Goal: Task Accomplishment & Management: Use online tool/utility

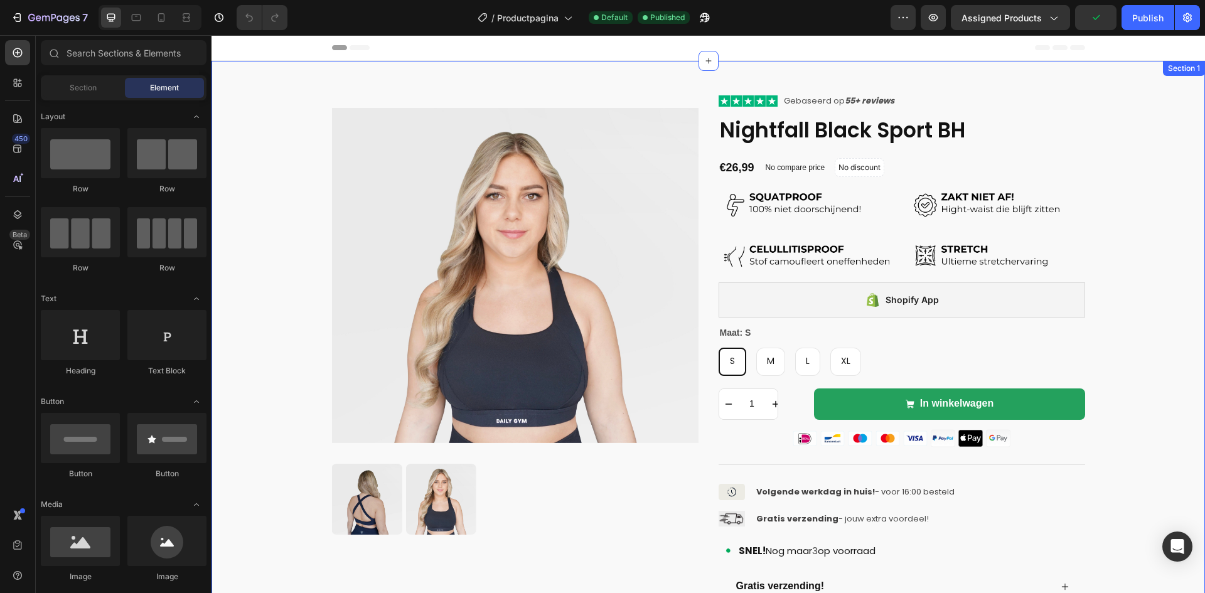
click at [1099, 128] on div "Product Images Icon Icon Icon Icon Icon Icon List Gebaseerd op 55+ reviews Text…" at bounding box center [708, 395] width 969 height 606
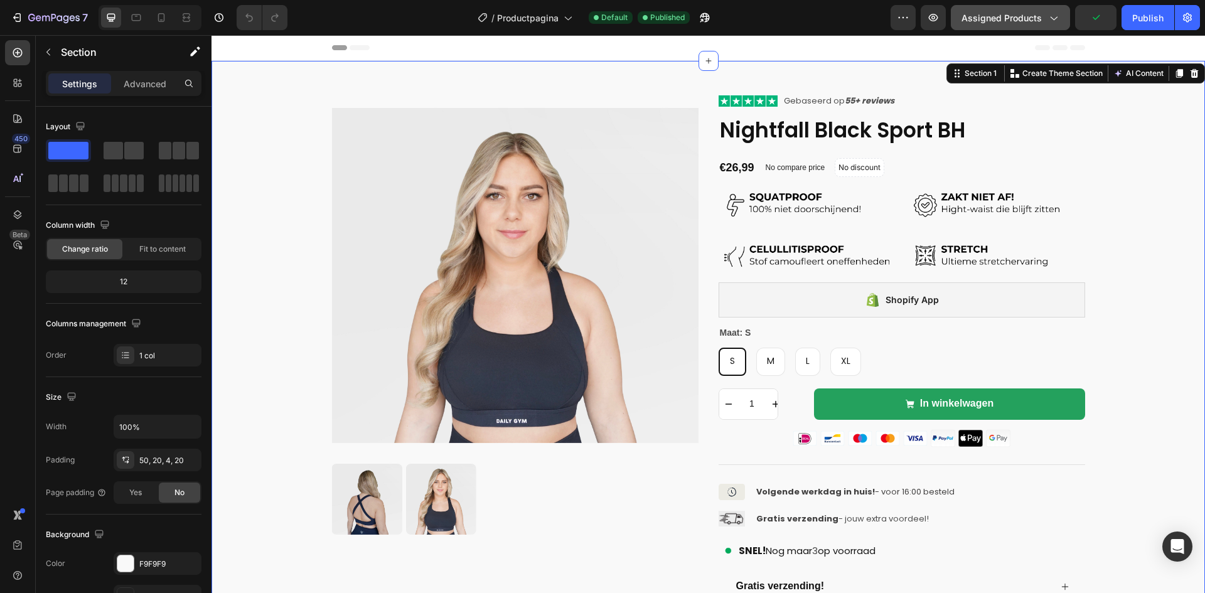
click at [1056, 21] on icon "button" at bounding box center [1053, 17] width 13 height 13
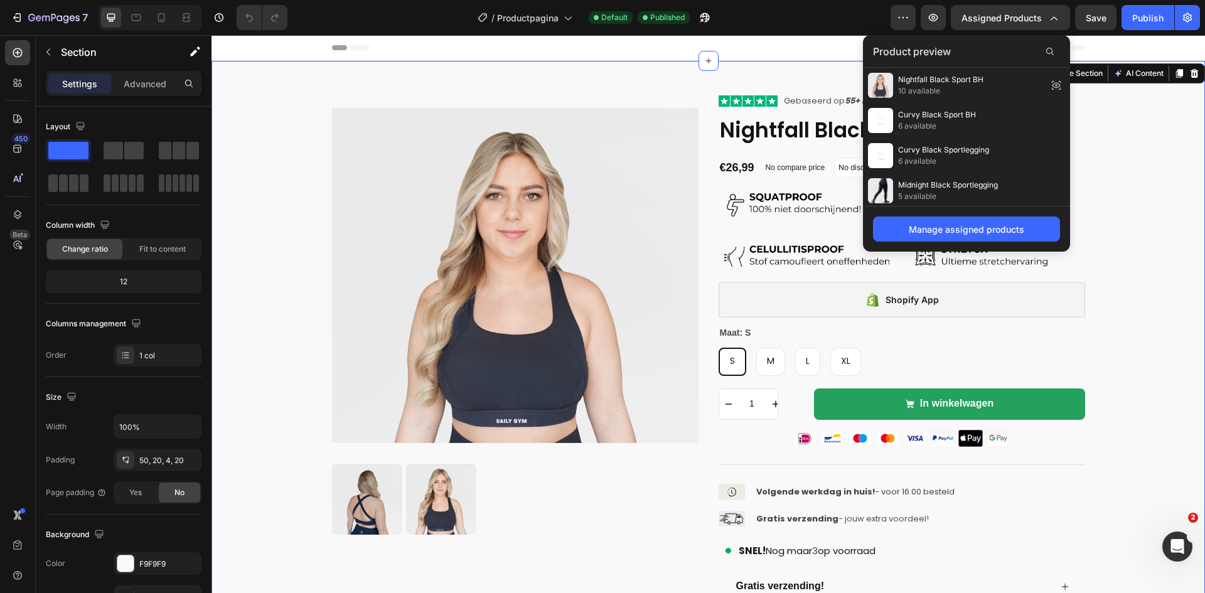
click at [955, 49] on div "Product preview" at bounding box center [966, 51] width 207 height 33
click at [1045, 44] on div at bounding box center [1050, 51] width 20 height 20
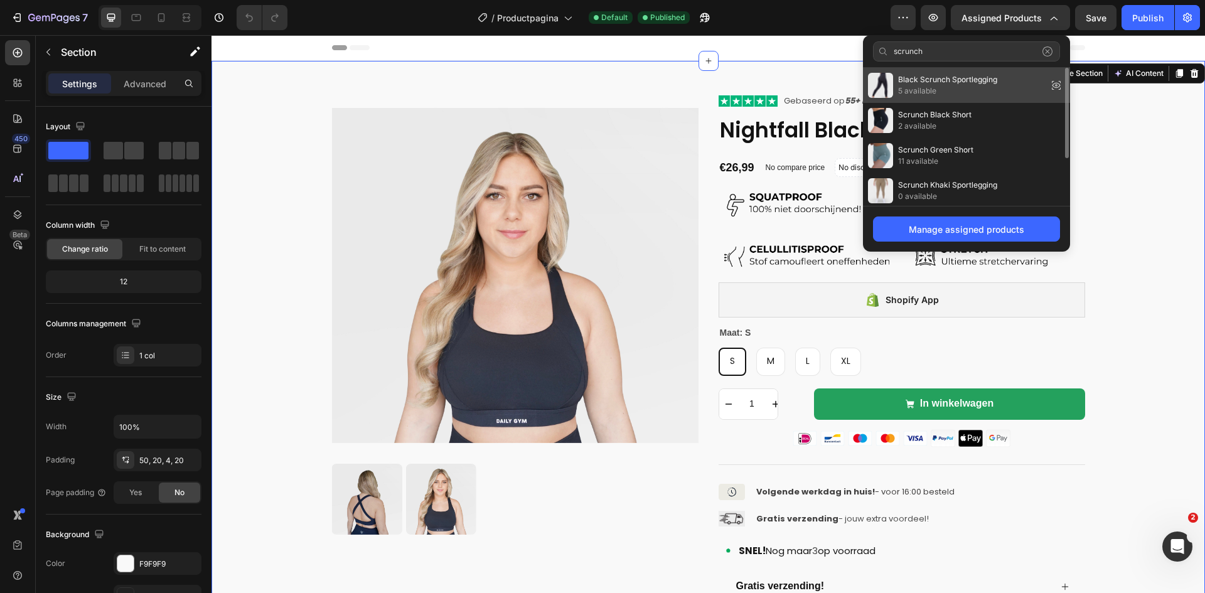
type input "scrunch"
click at [988, 82] on span "Black Scrunch Sportlegging" at bounding box center [947, 79] width 99 height 11
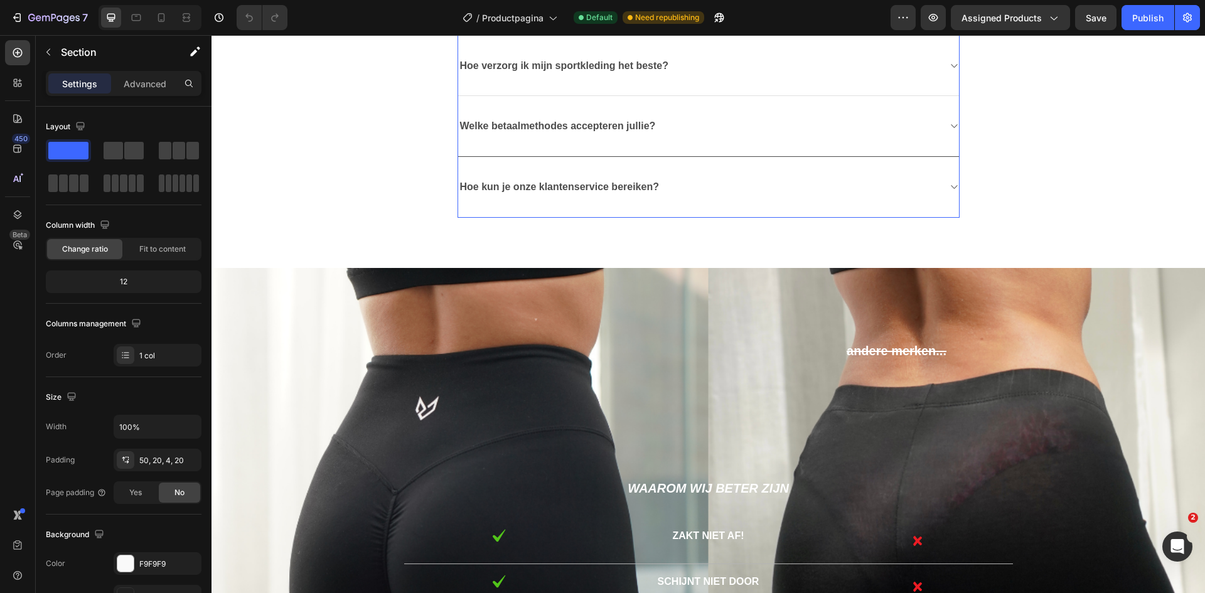
scroll to position [2511, 0]
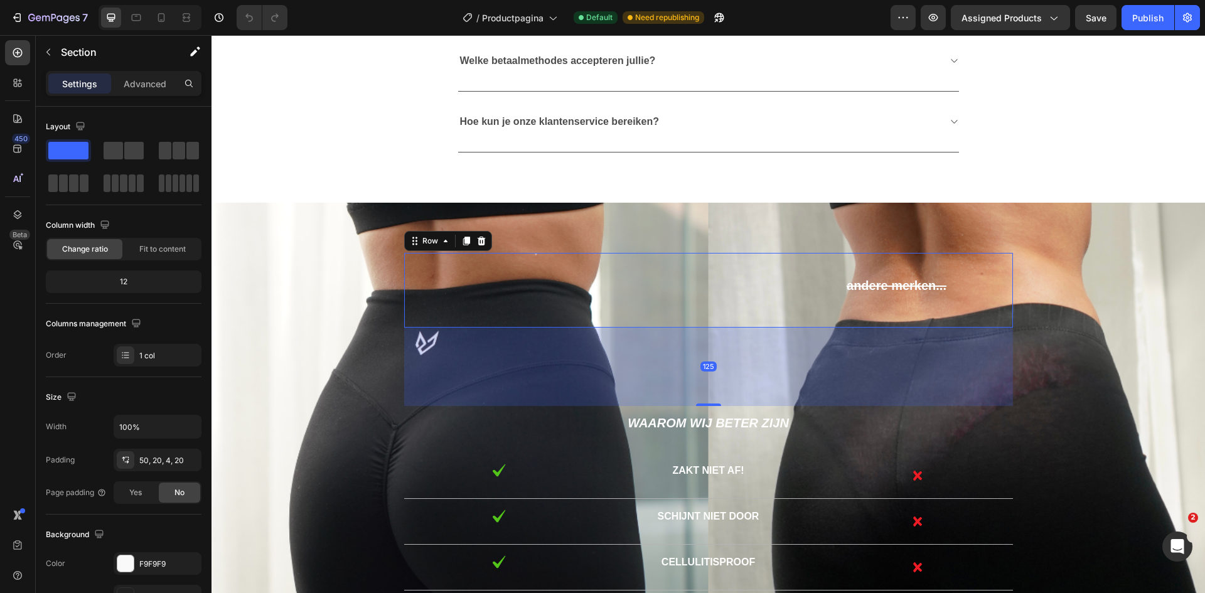
click at [534, 281] on div "Text Block" at bounding box center [551, 290] width 295 height 75
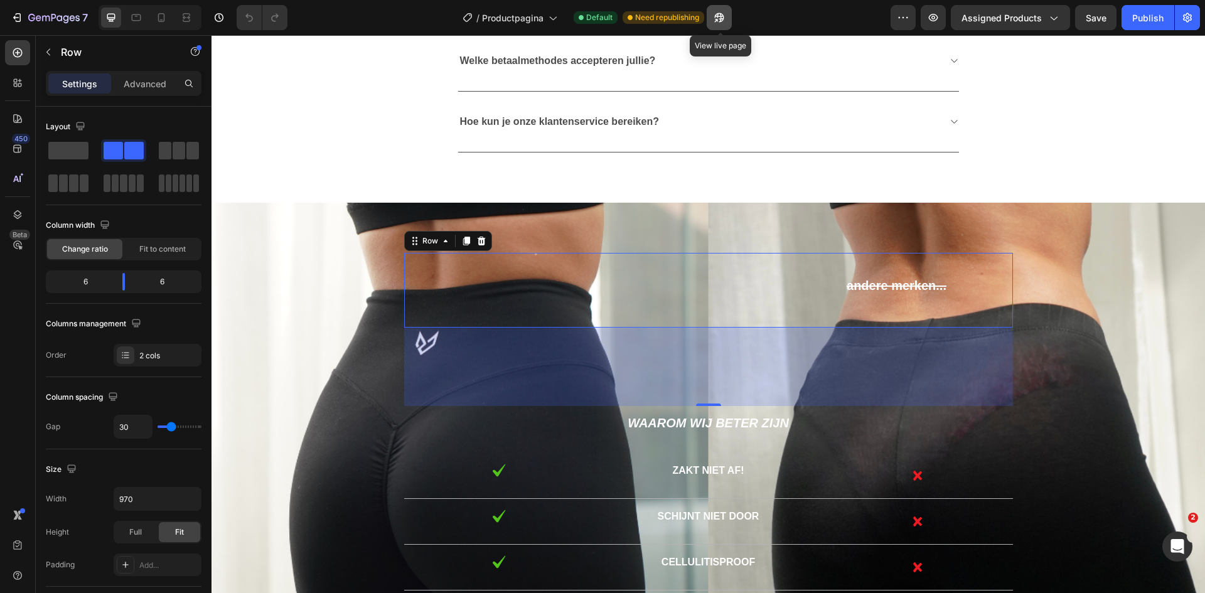
click at [717, 18] on icon "button" at bounding box center [719, 17] width 13 height 13
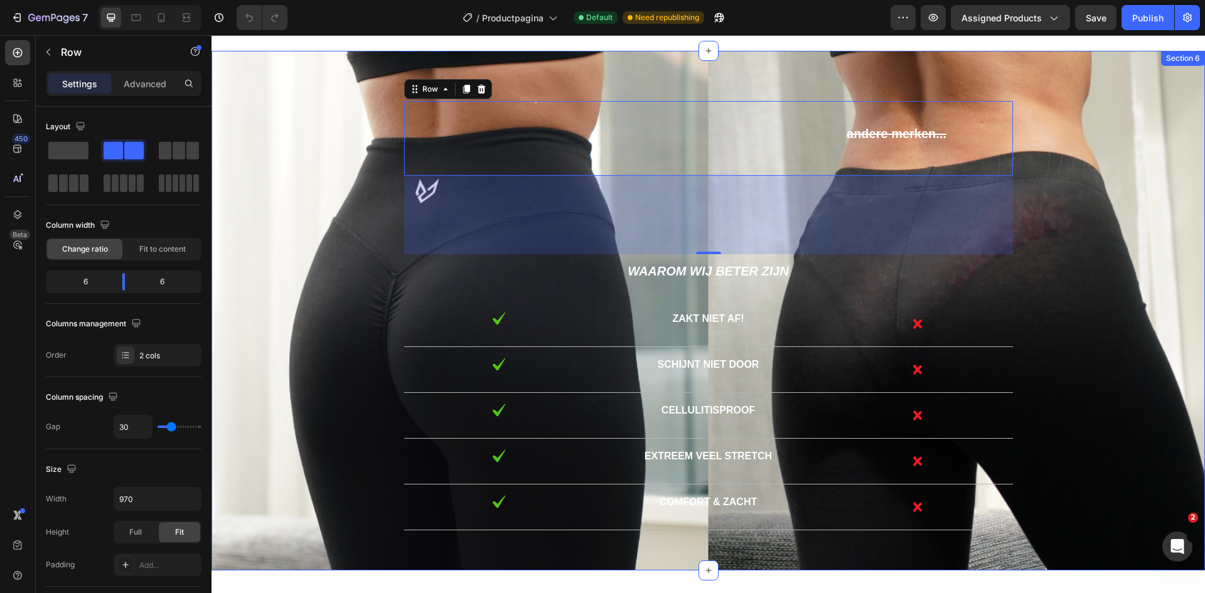
scroll to position [2648, 0]
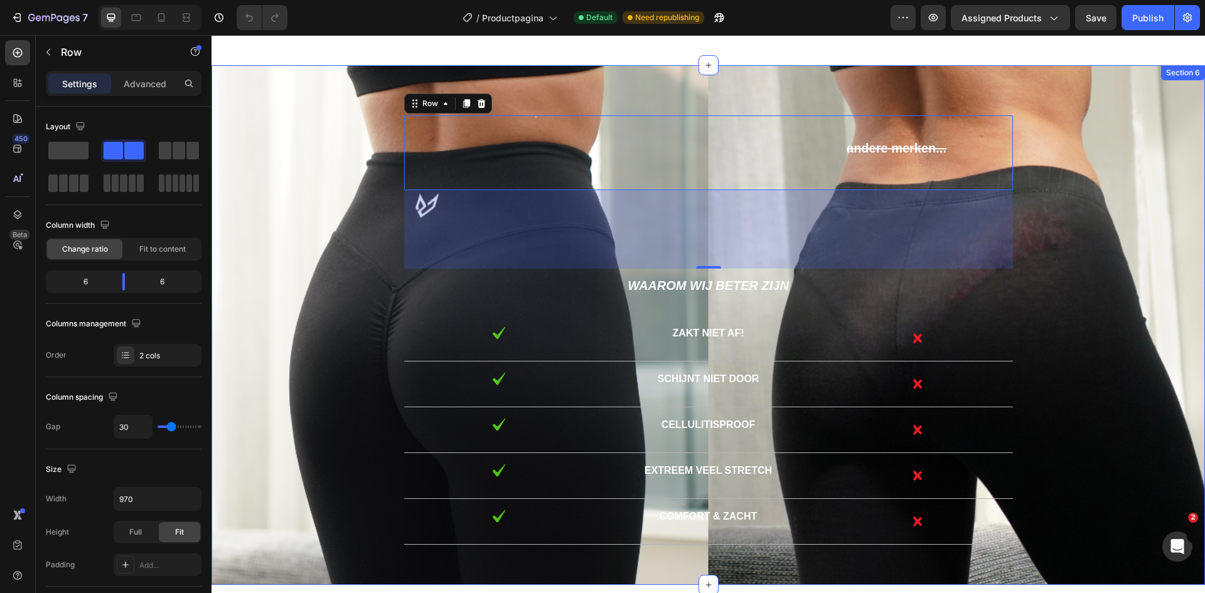
drag, startPoint x: 288, startPoint y: 209, endPoint x: 272, endPoint y: 222, distance: 21.0
click at [288, 209] on div "Text Block andere merken... Text Block Text Block Row 125 Waarom wij beter zijn…" at bounding box center [708, 330] width 975 height 429
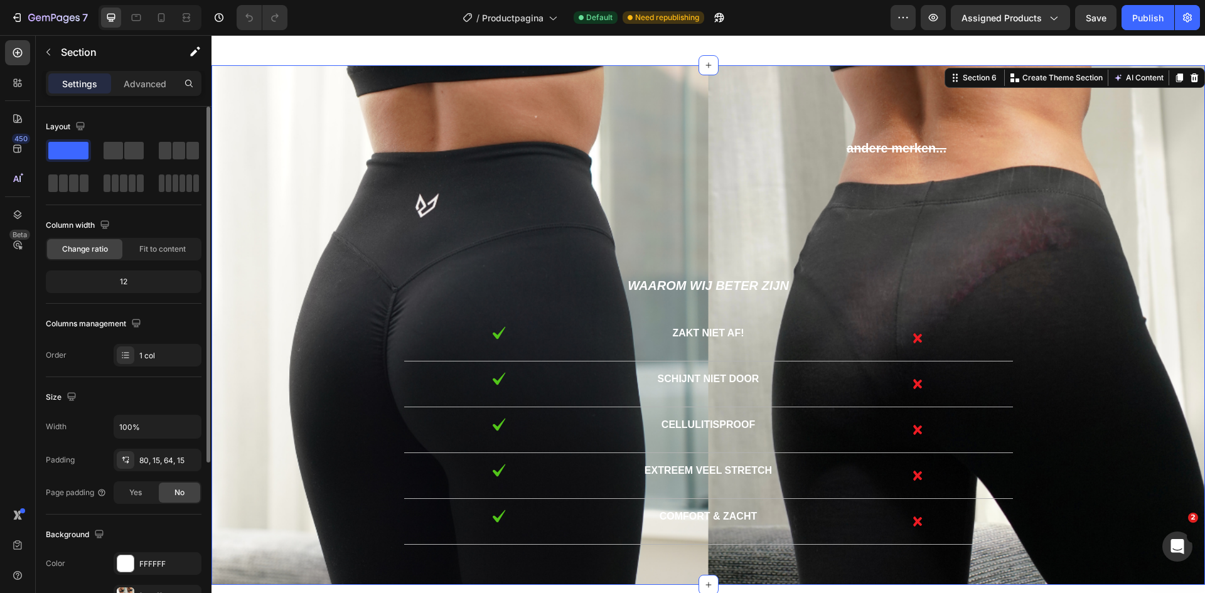
scroll to position [244, 0]
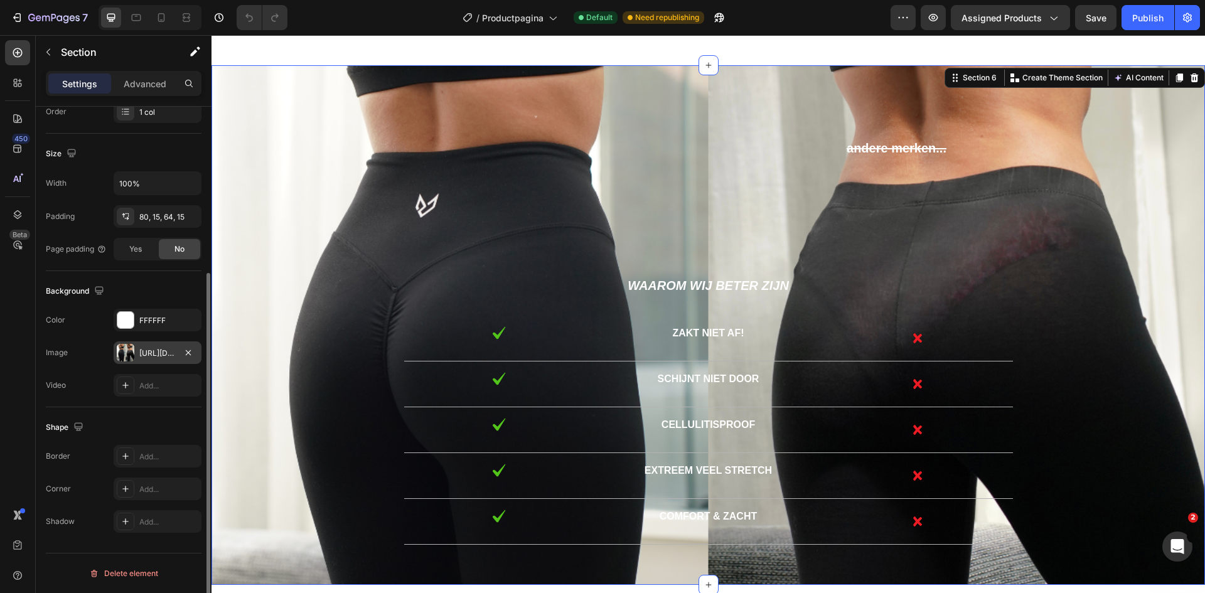
click at [165, 348] on div "[URL][DOMAIN_NAME]" at bounding box center [157, 353] width 36 height 11
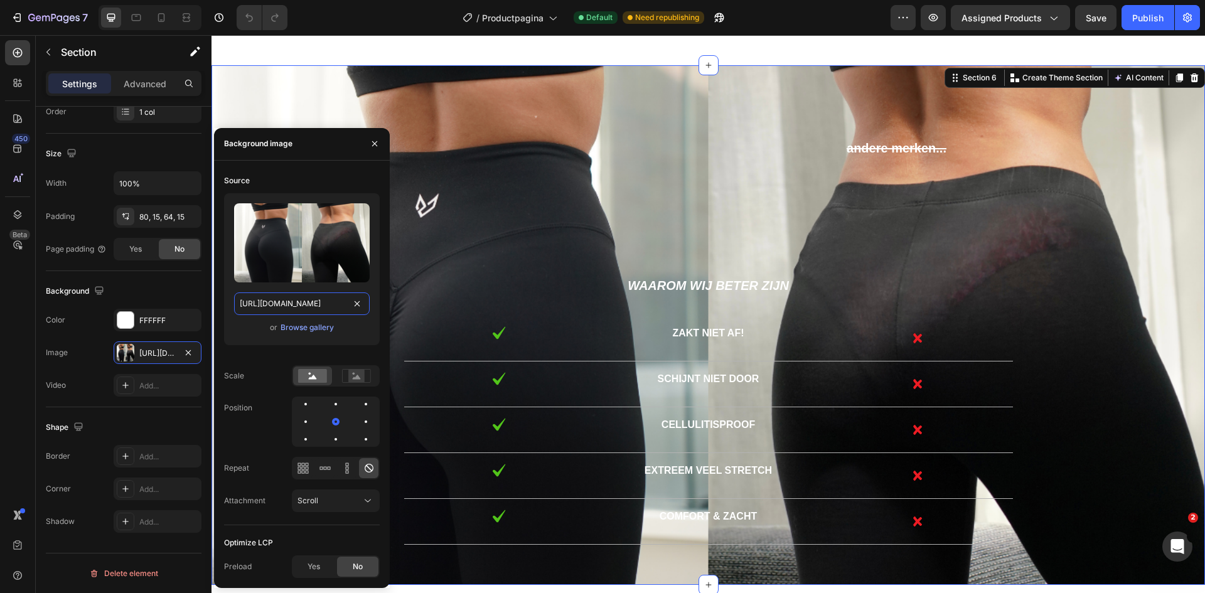
click at [281, 303] on input "[URL][DOMAIN_NAME]" at bounding box center [302, 304] width 136 height 23
click at [1003, 10] on button "Assigned Products" at bounding box center [1010, 17] width 119 height 25
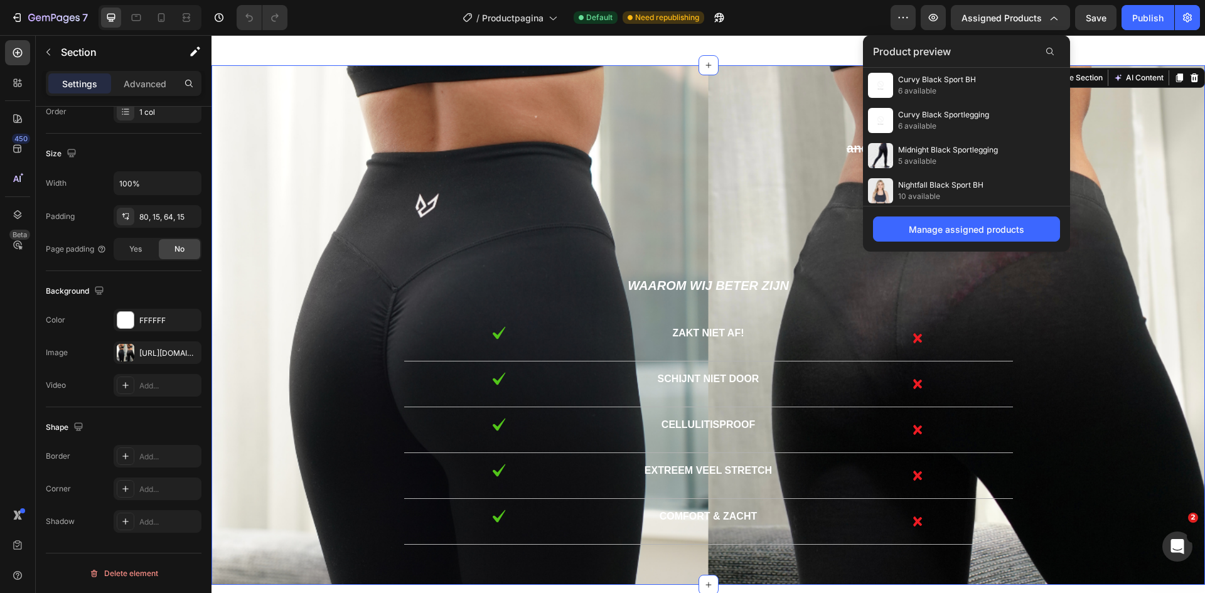
click at [798, 18] on div "/ Productpagina Default Need republishing" at bounding box center [594, 17] width 593 height 25
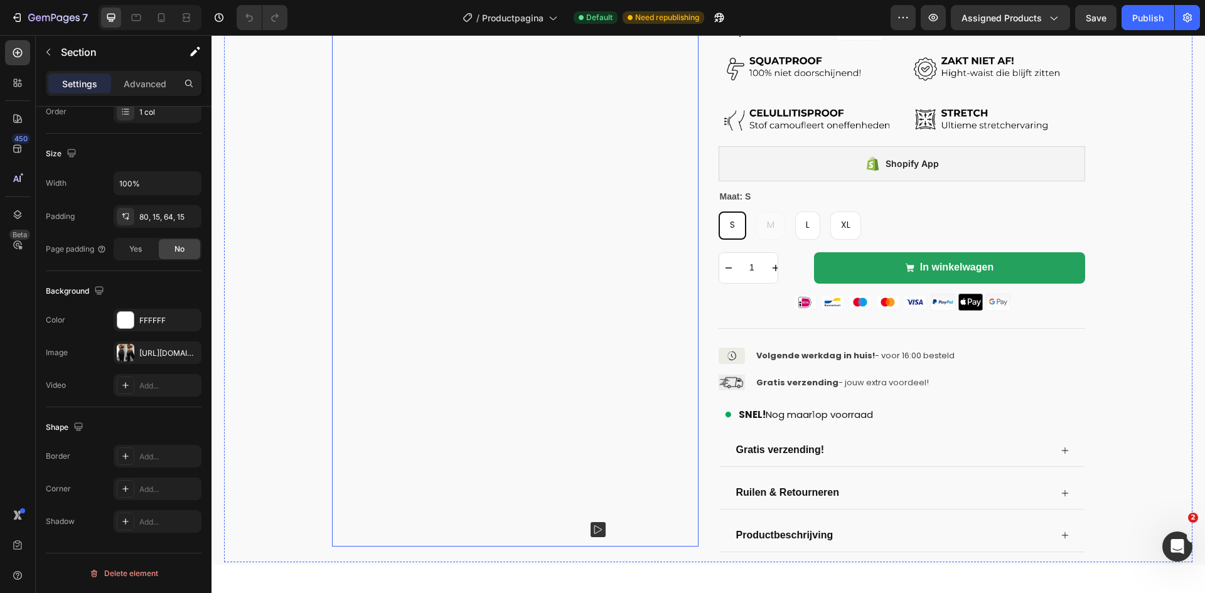
scroll to position [0, 0]
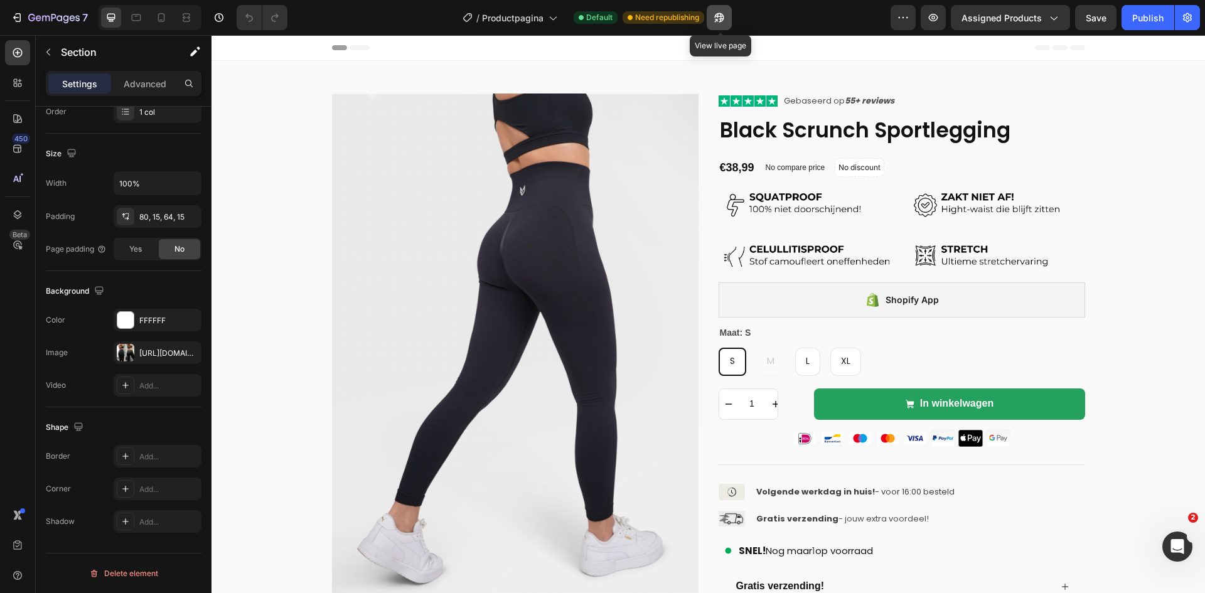
click at [726, 18] on icon "button" at bounding box center [719, 17] width 13 height 13
